Goal: Task Accomplishment & Management: Manage account settings

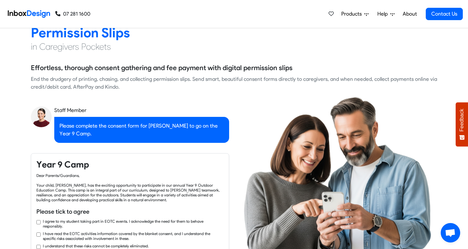
checkbox input "true"
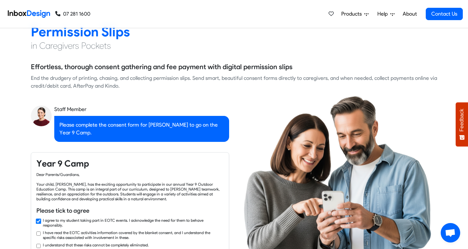
checkbox input "true"
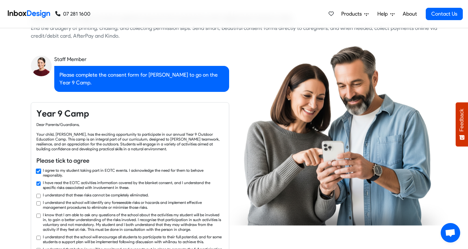
checkbox input "true"
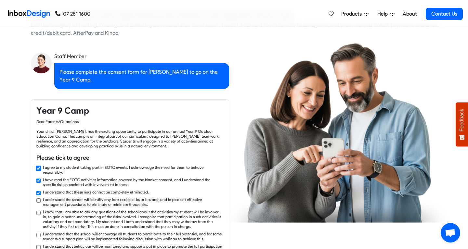
checkbox input "true"
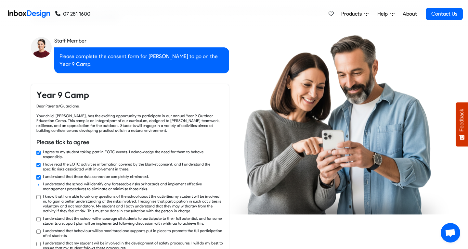
checkbox input "true"
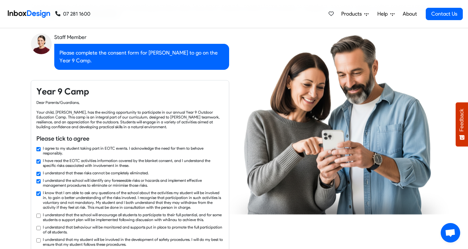
checkbox input "true"
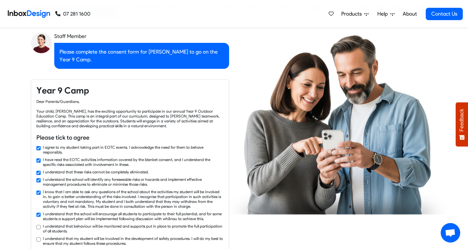
checkbox input "true"
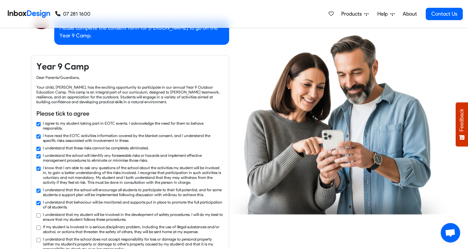
checkbox input "true"
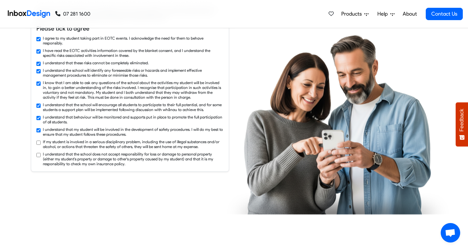
checkbox input "true"
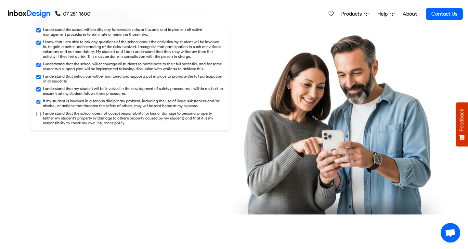
checkbox input "true"
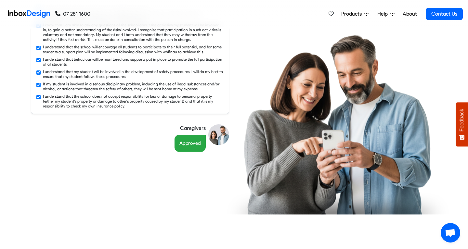
scroll to position [772, 0]
